Goal: Check status: Check status

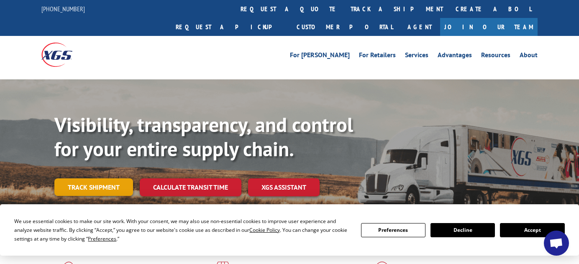
click at [95, 179] on link "Track shipment" at bounding box center [93, 188] width 79 height 18
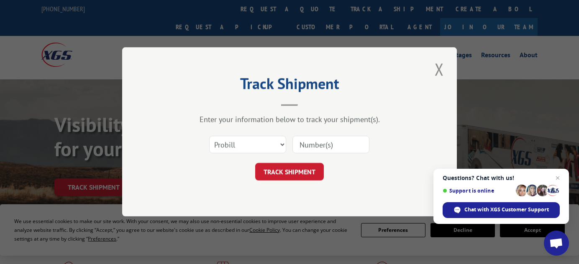
click at [308, 142] on input at bounding box center [331, 145] width 77 height 18
paste input "17058896"
type input "17058896"
click at [303, 175] on button "TRACK SHIPMENT" at bounding box center [289, 173] width 69 height 18
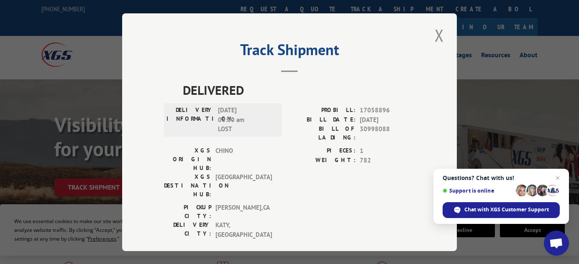
scroll to position [3, 0]
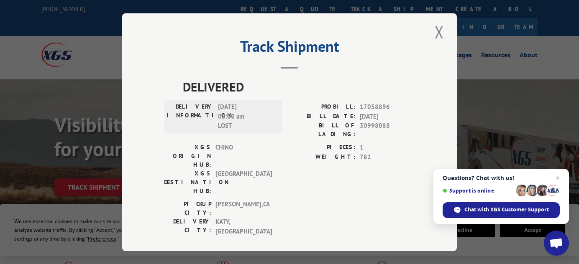
click at [370, 126] on span "30998088" at bounding box center [387, 130] width 55 height 18
copy span "30998088"
click at [436, 33] on button "Close modal" at bounding box center [439, 32] width 14 height 23
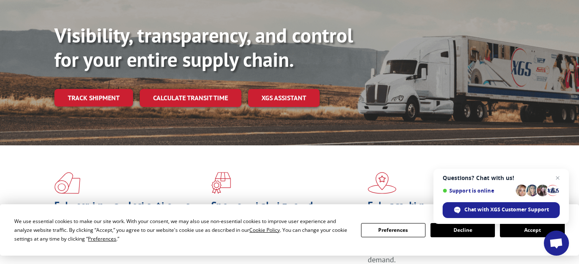
scroll to position [0, 0]
